Goal: Book appointment/travel/reservation

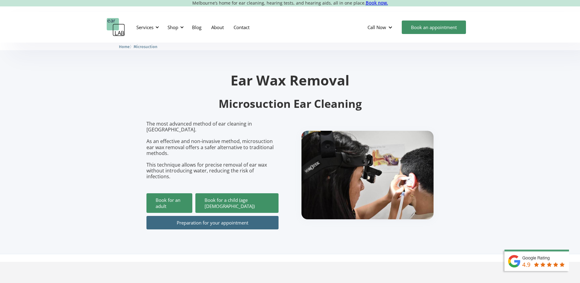
click at [173, 193] on link "Book for an adult" at bounding box center [170, 203] width 46 height 20
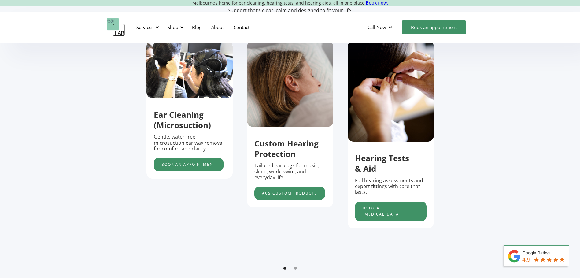
scroll to position [245, 0]
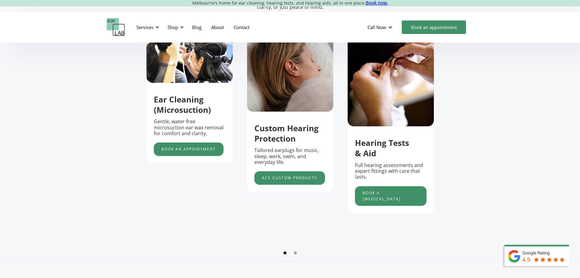
click at [181, 152] on link "Book an appointment" at bounding box center [189, 149] width 70 height 13
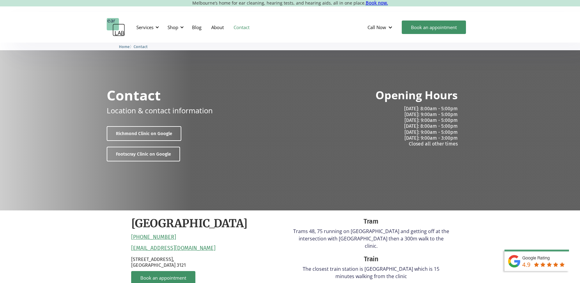
click at [155, 153] on link "Footscray Clinic on Google" at bounding box center [143, 154] width 73 height 15
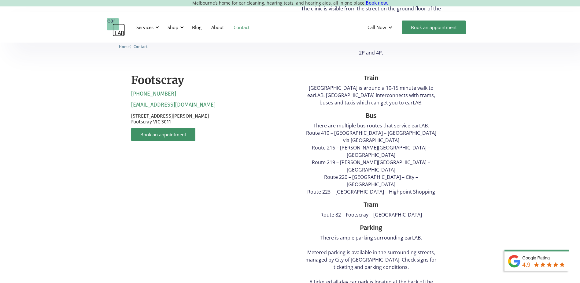
scroll to position [275, 0]
